Goal: Task Accomplishment & Management: Manage account settings

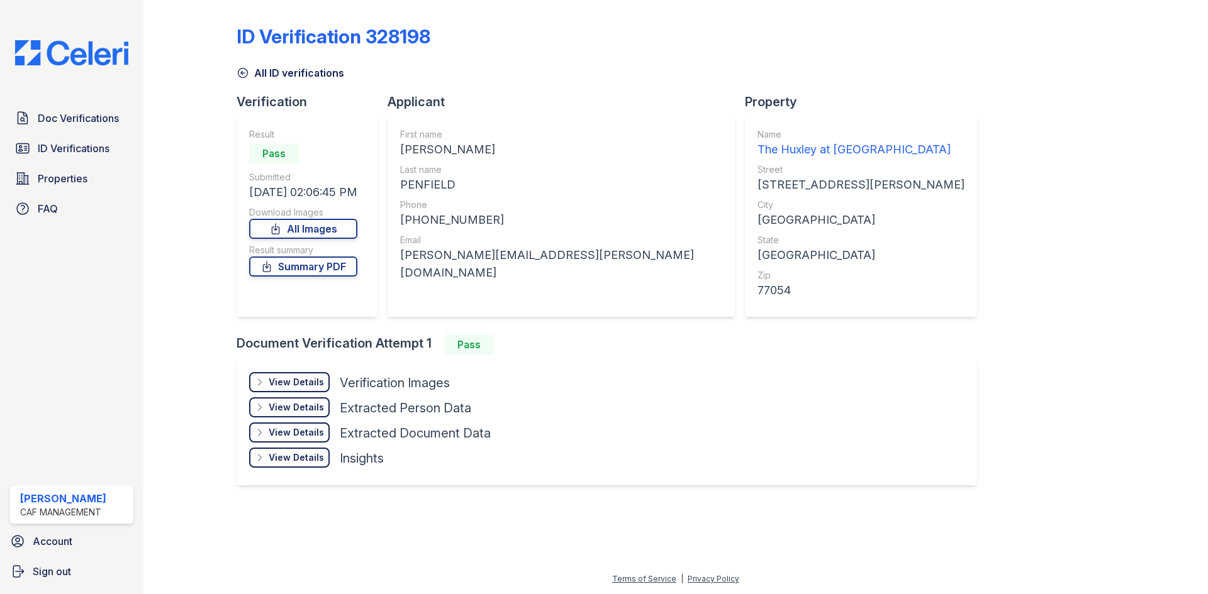
click at [77, 150] on span "ID Verifications" at bounding box center [74, 148] width 72 height 15
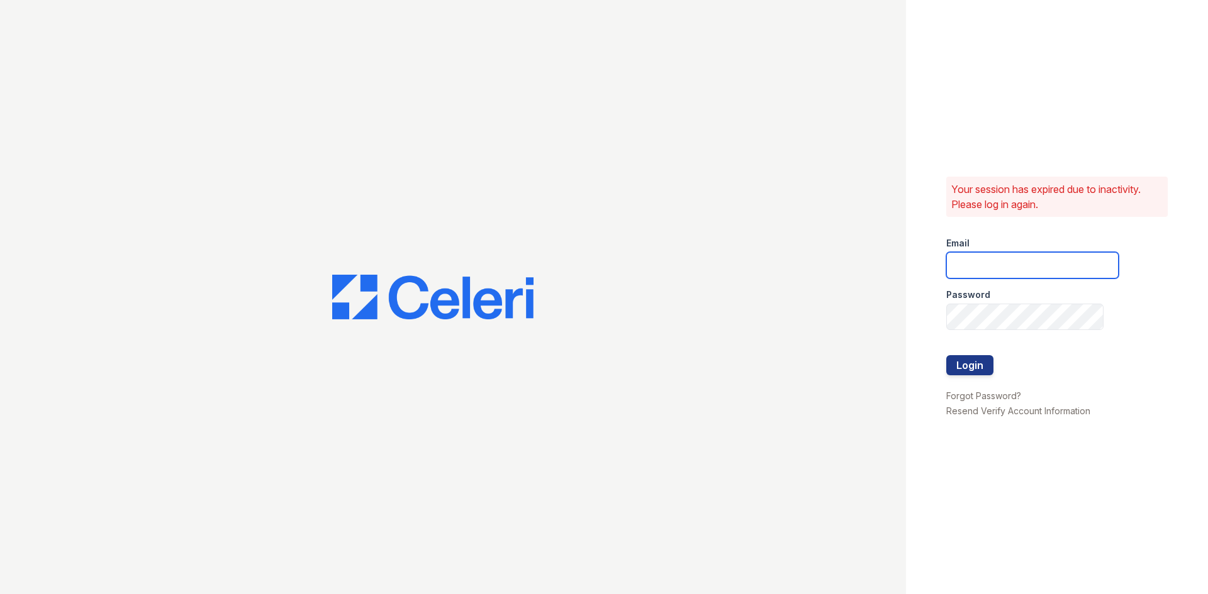
type input "[DOMAIN_NAME][EMAIL_ADDRESS][DOMAIN_NAME]"
click at [954, 359] on button "Login" at bounding box center [969, 365] width 47 height 20
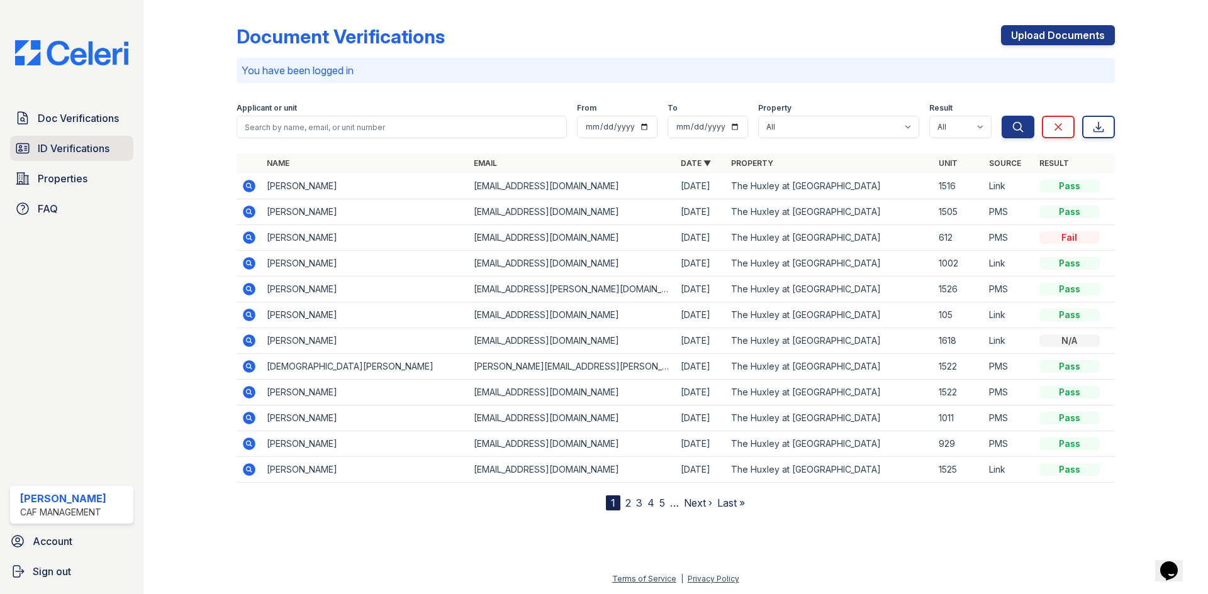
click at [74, 146] on span "ID Verifications" at bounding box center [74, 148] width 72 height 15
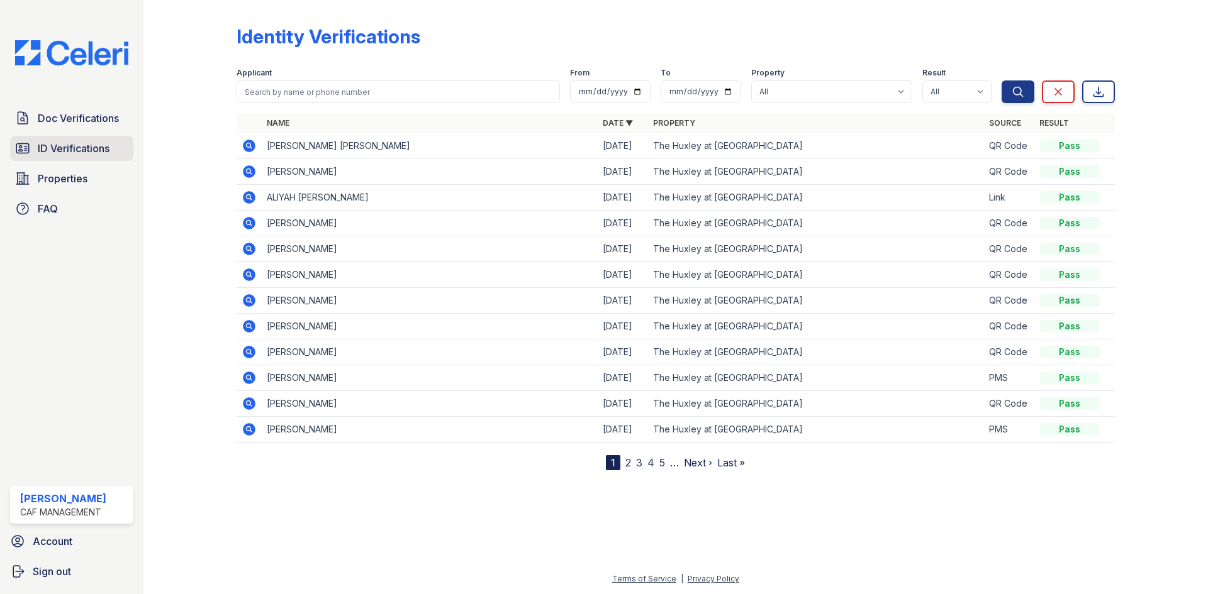
click at [89, 147] on span "ID Verifications" at bounding box center [74, 148] width 72 height 15
click at [102, 154] on span "ID Verifications" at bounding box center [74, 148] width 72 height 15
